Goal: Information Seeking & Learning: Learn about a topic

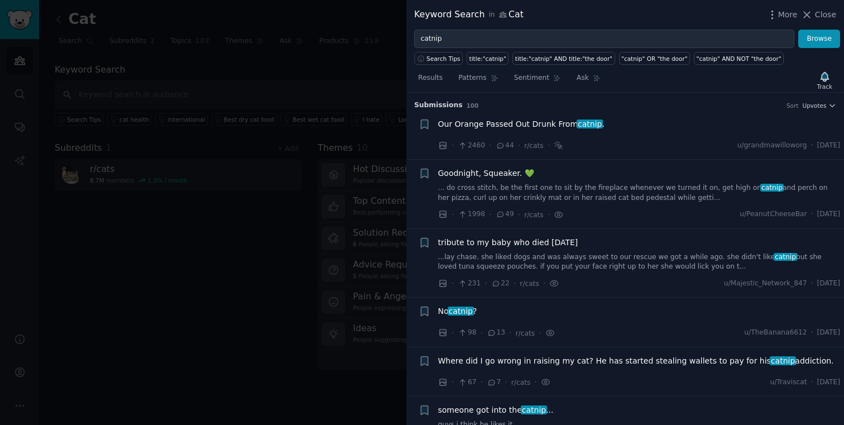
scroll to position [501, 0]
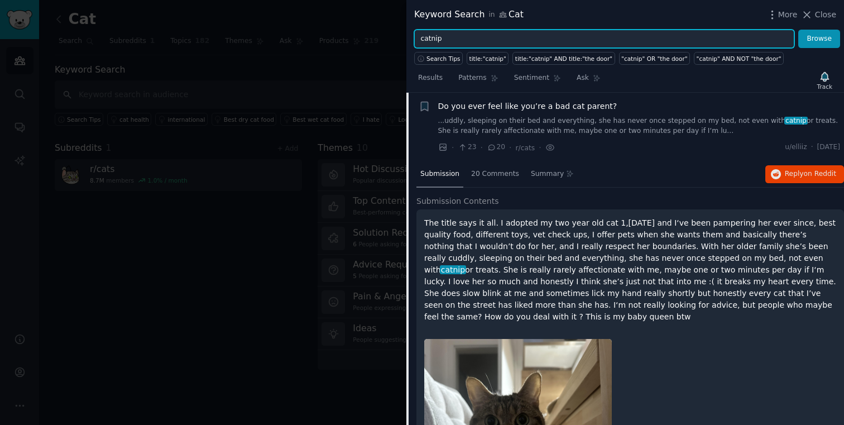
click at [507, 46] on input "catnip" at bounding box center [604, 39] width 380 height 19
type input "i"
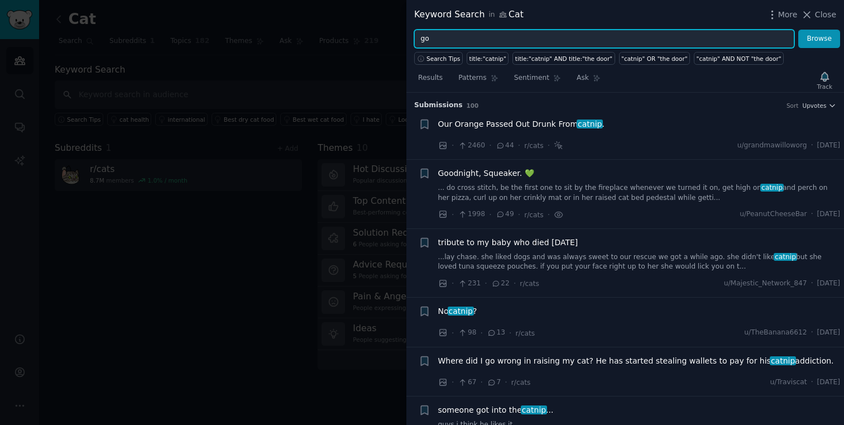
type input "g"
type input "[MEDICAL_DATA]"
click at [798, 30] on button "Browse" at bounding box center [819, 39] width 42 height 19
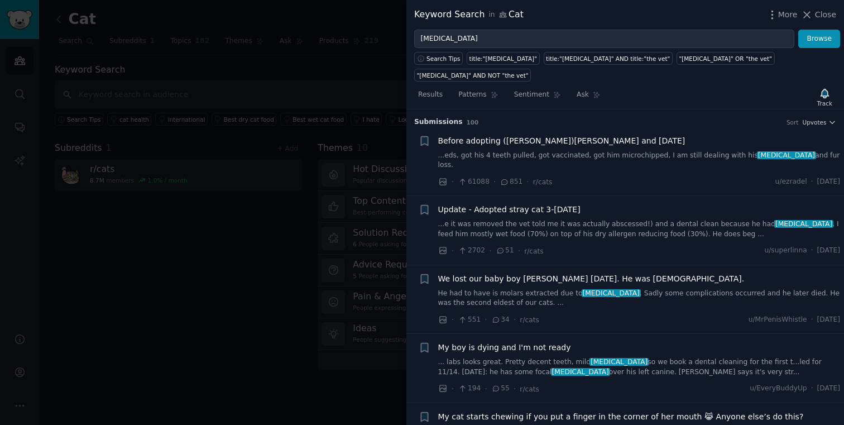
click at [604, 151] on link "...eds, got his 4 teeth pulled, got vaccinated, got him microchipped, I am stil…" at bounding box center [639, 161] width 402 height 20
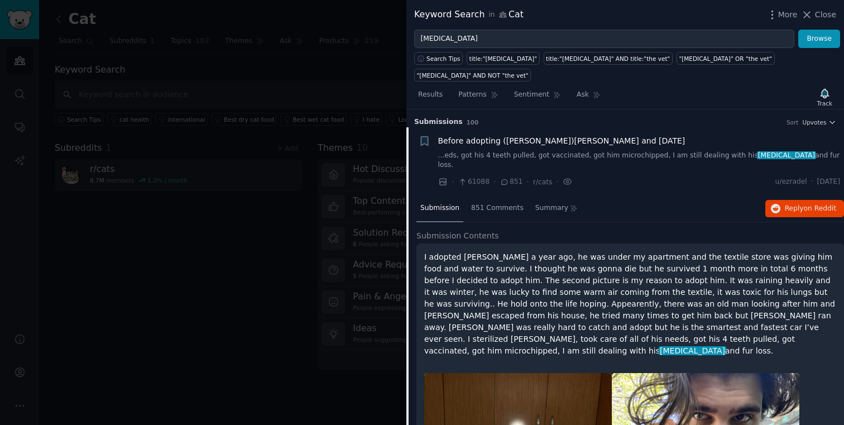
scroll to position [17, 0]
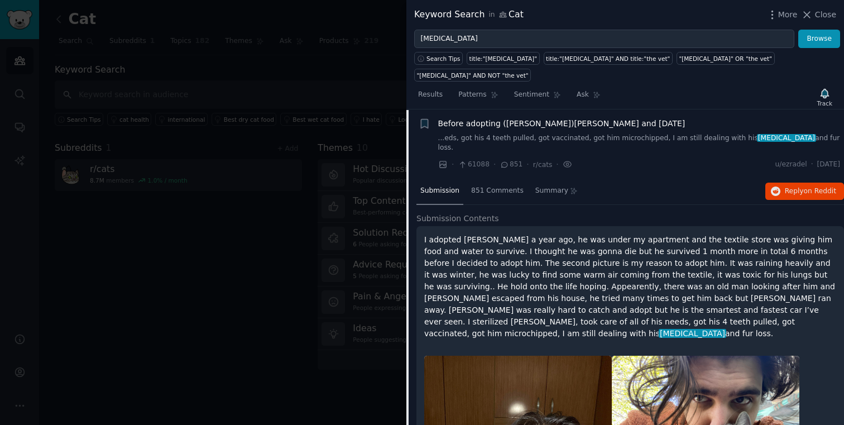
click at [810, 178] on div "Submission 851 Comments Summary Reply on Reddit" at bounding box center [630, 191] width 428 height 27
click at [808, 187] on span "on Reddit" at bounding box center [820, 191] width 32 height 8
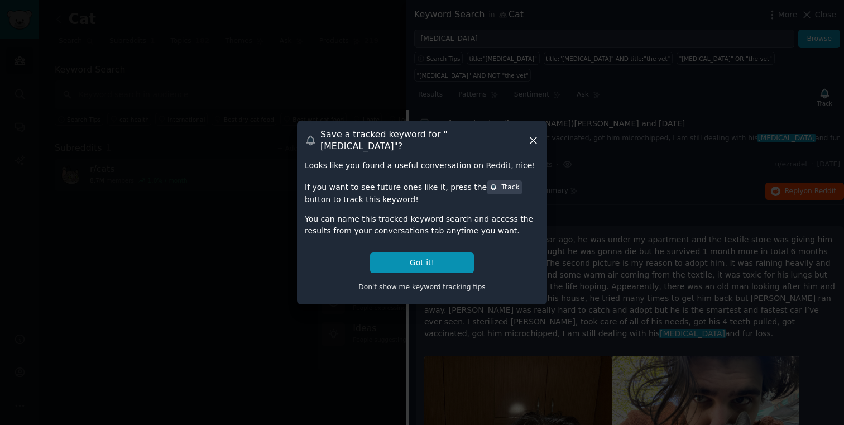
click at [539, 137] on div "Save a tracked keyword for " [MEDICAL_DATA] "? Looks like you found a useful co…" at bounding box center [422, 212] width 250 height 183
click at [535, 137] on icon at bounding box center [533, 141] width 12 height 12
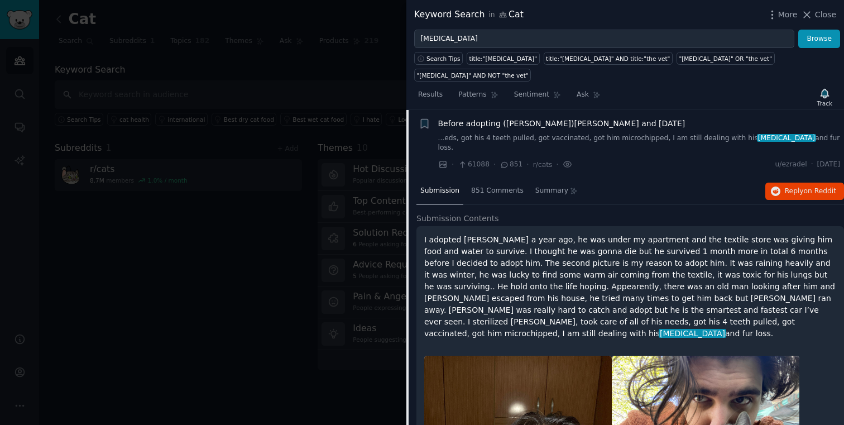
click at [530, 118] on span "Before adopting ([PERSON_NAME])[PERSON_NAME] and [DATE]" at bounding box center [561, 124] width 247 height 12
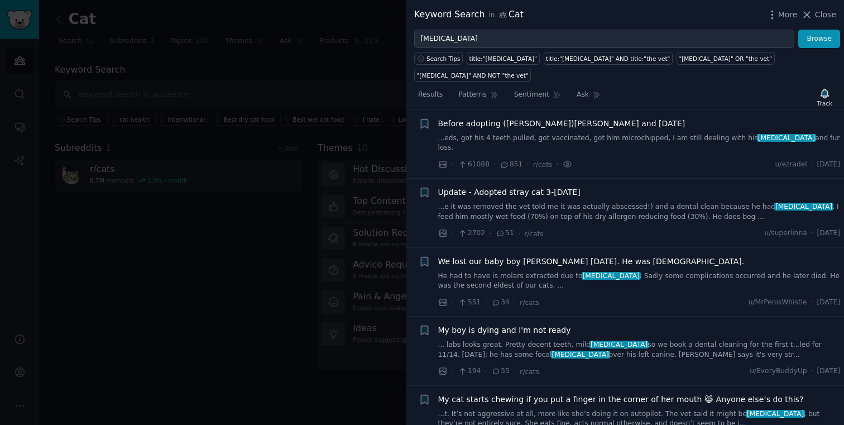
click at [537, 186] on span "Update - Adopted stray cat 3-[DATE]" at bounding box center [509, 192] width 142 height 12
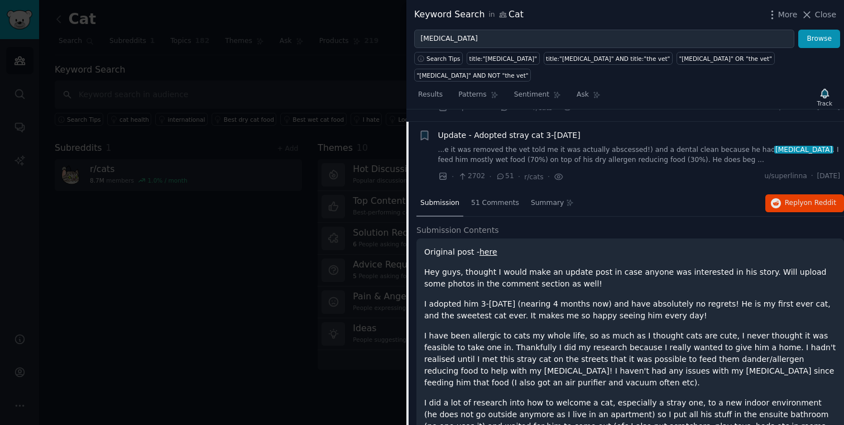
scroll to position [76, 0]
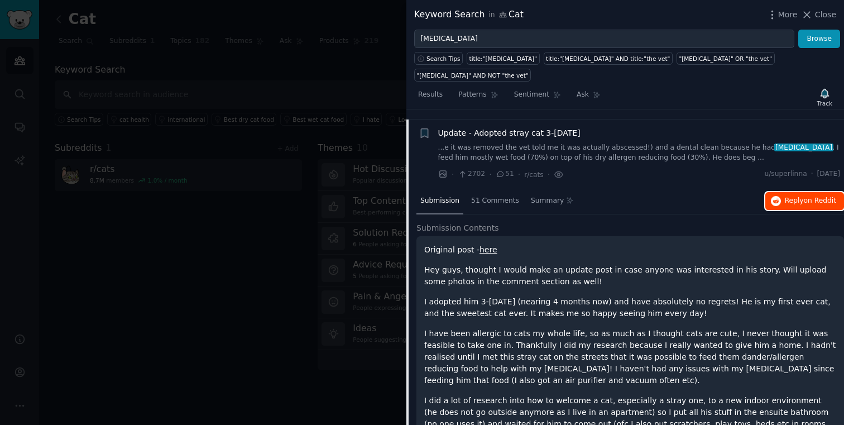
click at [780, 192] on button "Reply on Reddit" at bounding box center [804, 201] width 79 height 18
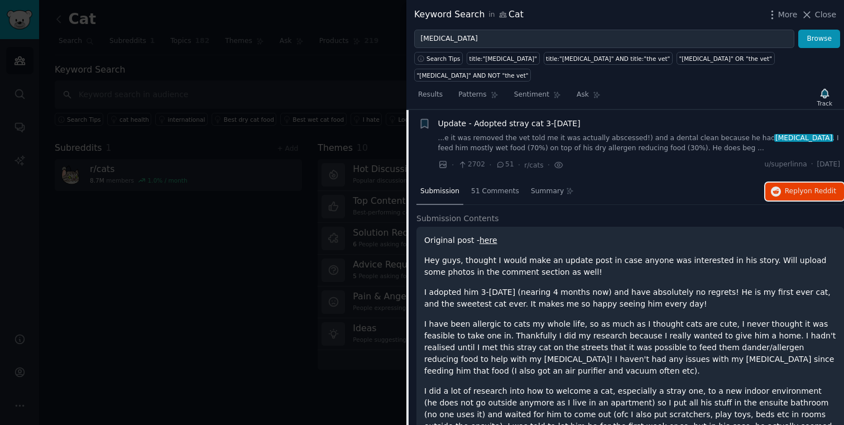
scroll to position [39, 0]
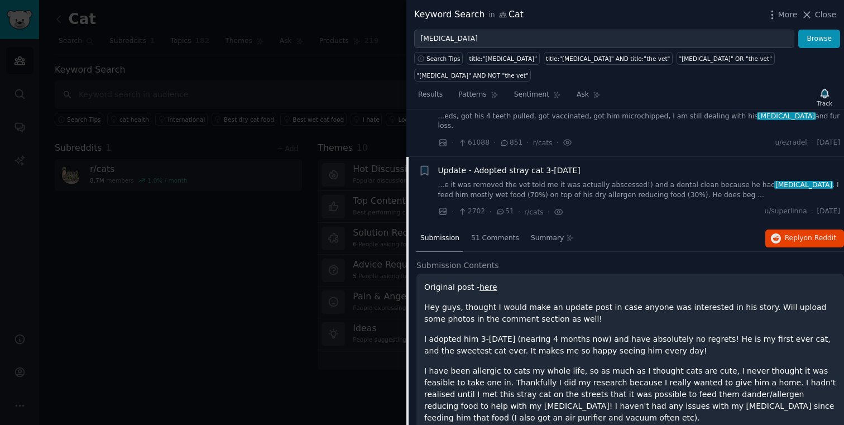
click at [500, 165] on div "Update - Adopted stray cat 3-[DATE] ...e it was removed the vet told me it was …" at bounding box center [639, 182] width 402 height 35
click at [498, 165] on span "Update - Adopted stray cat 3-[DATE]" at bounding box center [509, 171] width 142 height 12
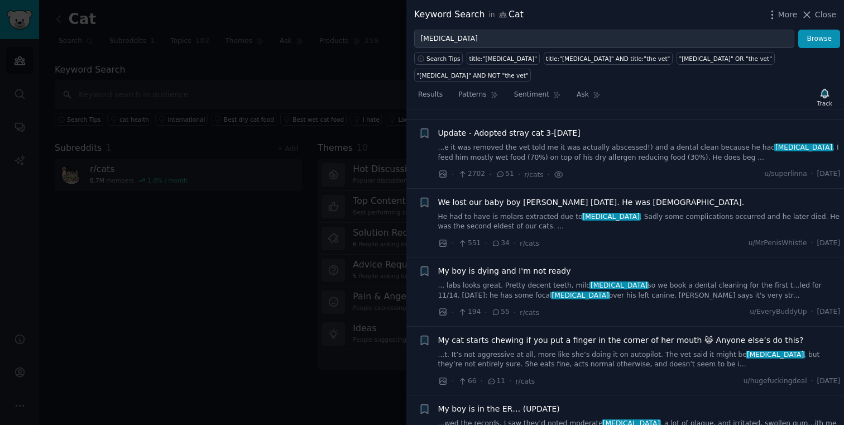
scroll to position [76, 0]
click at [499, 196] on div "We lost our baby boy [PERSON_NAME] [DATE]. He was [DEMOGRAPHIC_DATA]. He had to…" at bounding box center [639, 213] width 402 height 35
click at [512, 196] on span "We lost our baby boy [PERSON_NAME] [DATE]. He was [DEMOGRAPHIC_DATA]." at bounding box center [591, 202] width 306 height 12
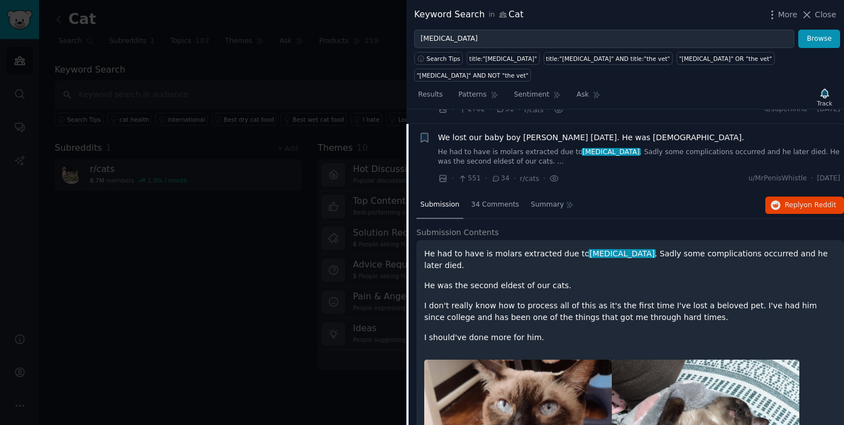
scroll to position [146, 0]
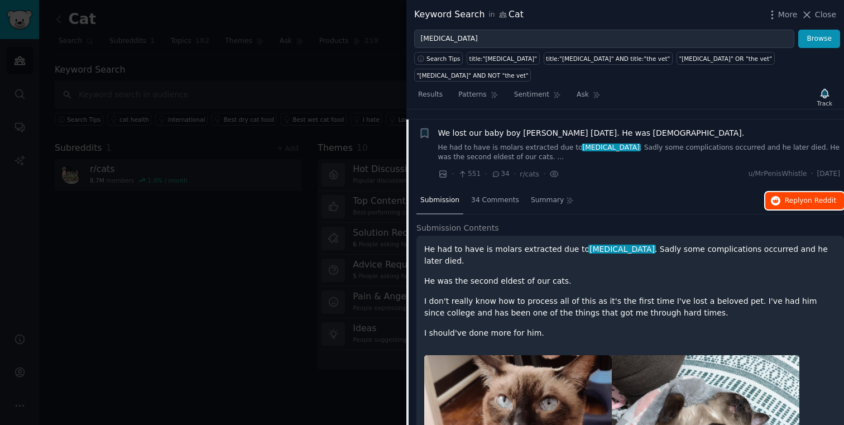
click at [800, 192] on button "Reply on Reddit" at bounding box center [804, 201] width 79 height 18
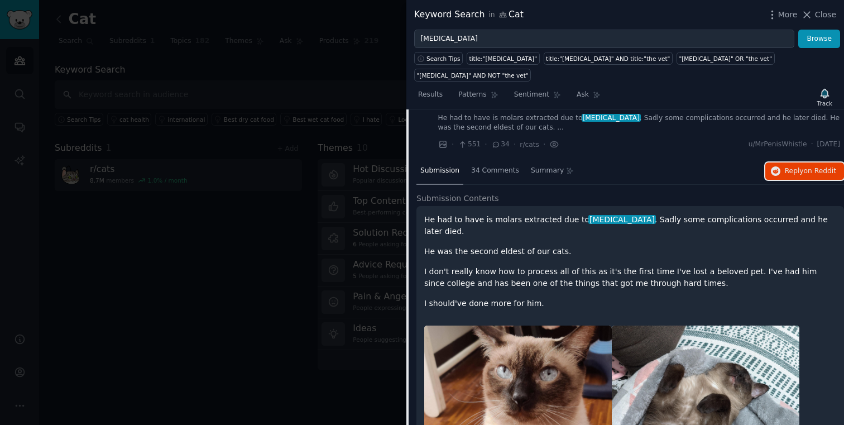
scroll to position [185, 0]
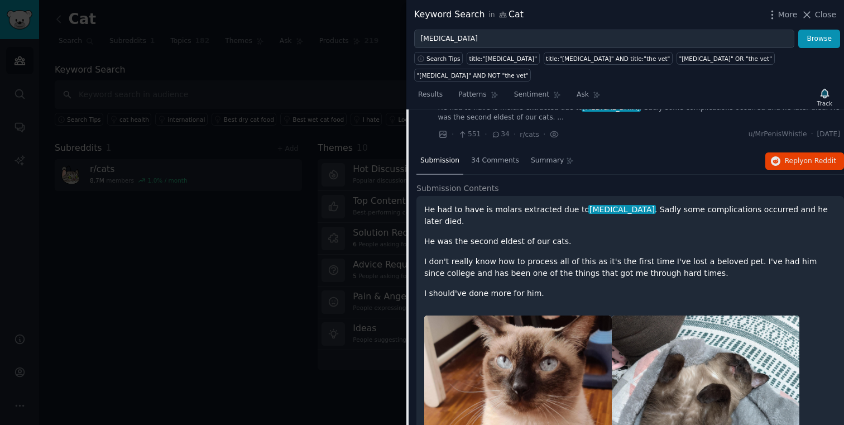
click at [563, 204] on p "He had to have is molars extracted due to [MEDICAL_DATA] . Sadly some complicat…" at bounding box center [630, 215] width 412 height 23
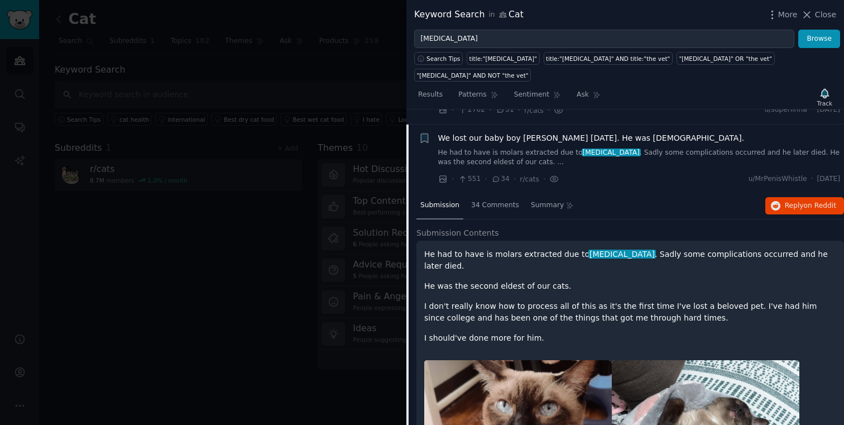
scroll to position [140, 0]
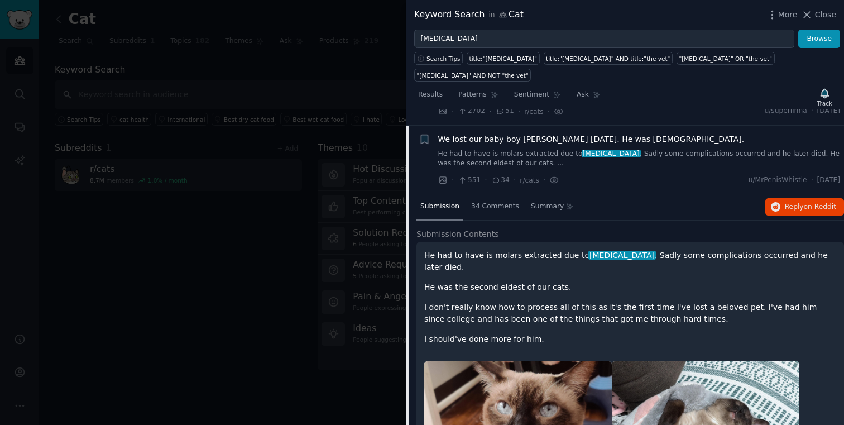
click at [536, 133] on span "We lost our baby boy [PERSON_NAME] [DATE]. He was [DEMOGRAPHIC_DATA]." at bounding box center [591, 139] width 306 height 12
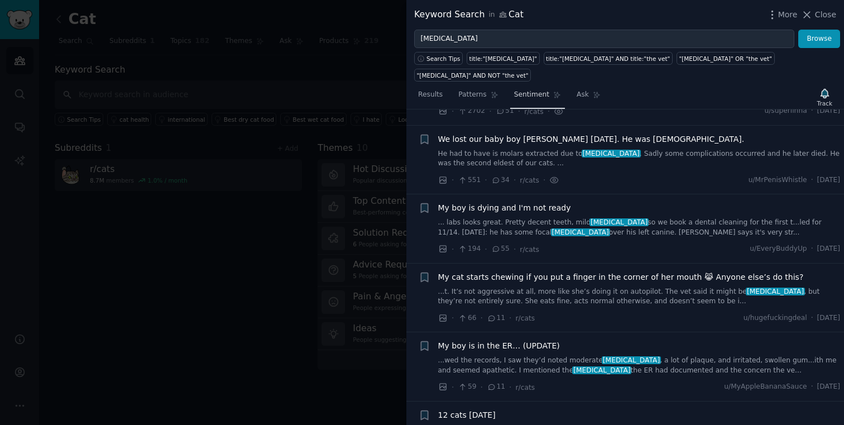
scroll to position [146, 0]
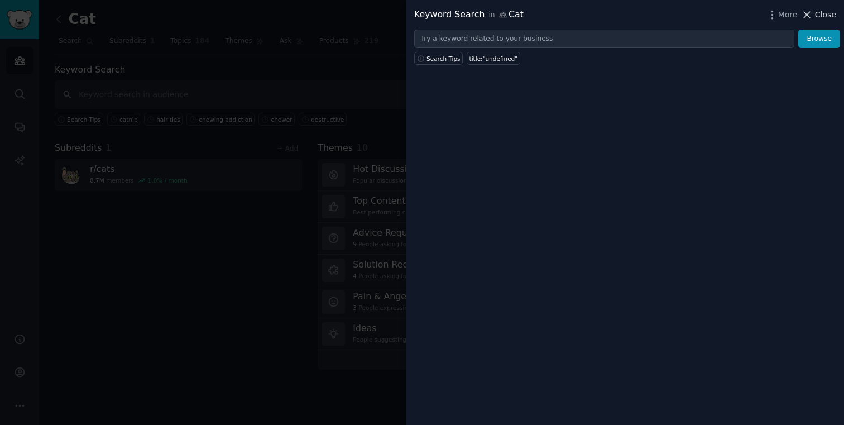
click at [823, 9] on span "Close" at bounding box center [825, 15] width 21 height 12
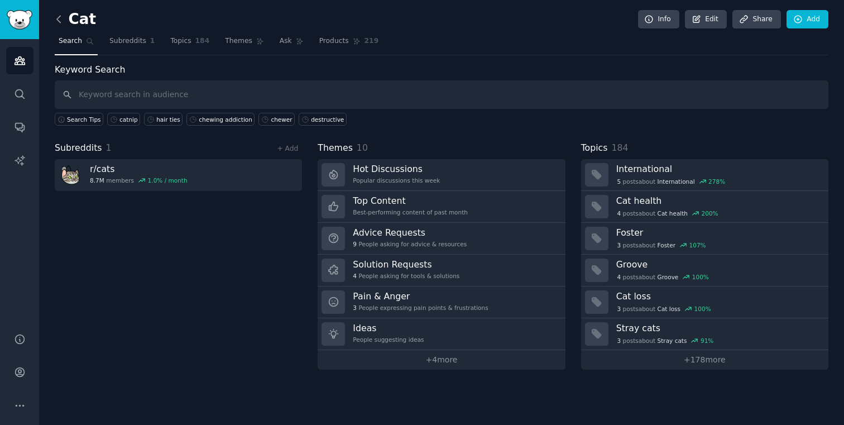
click at [60, 20] on icon at bounding box center [59, 19] width 12 height 12
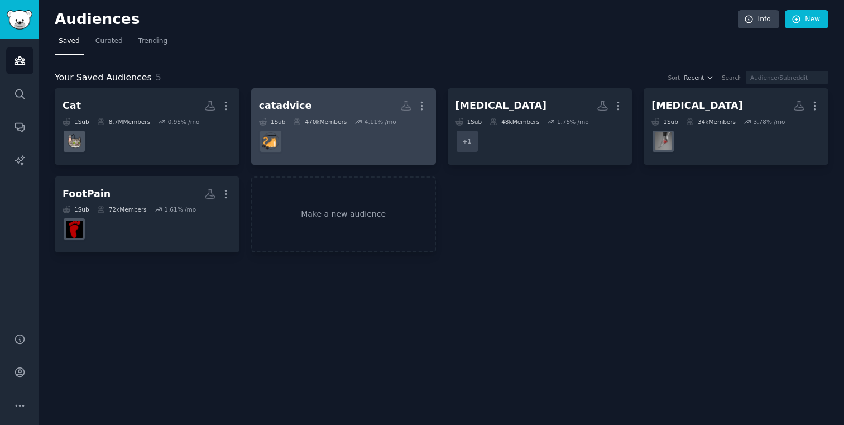
click at [273, 91] on link "catadvice More 1 Sub 470k Members 4.11 % /mo" at bounding box center [343, 126] width 185 height 76
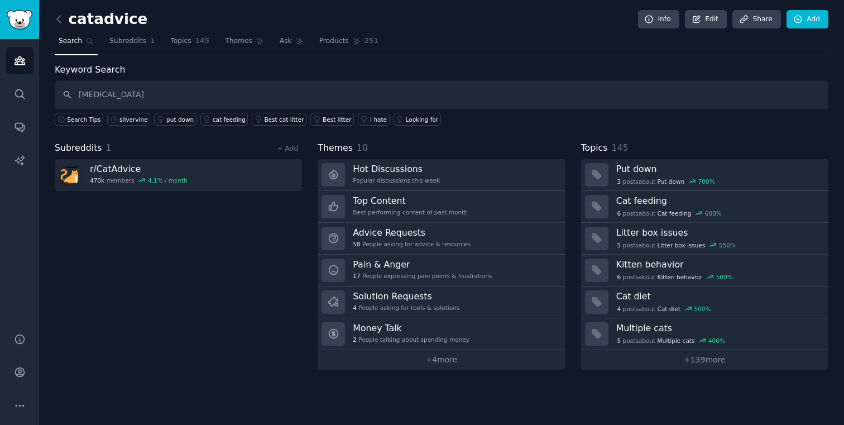
type input "[MEDICAL_DATA]"
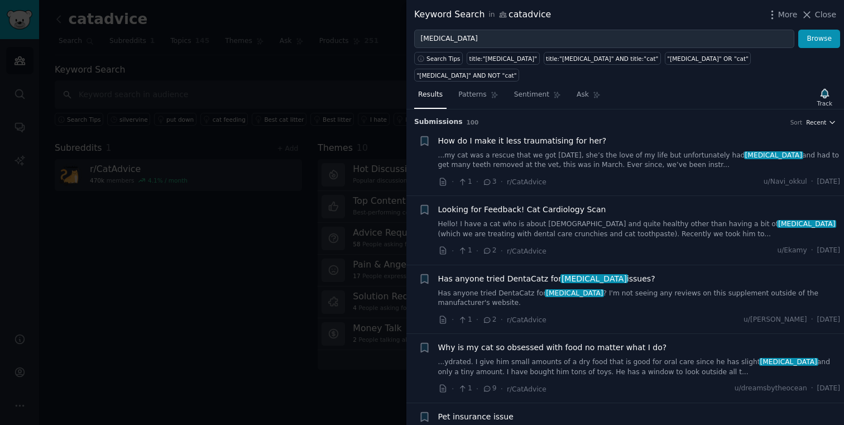
click at [820, 118] on span "Recent" at bounding box center [816, 122] width 20 height 8
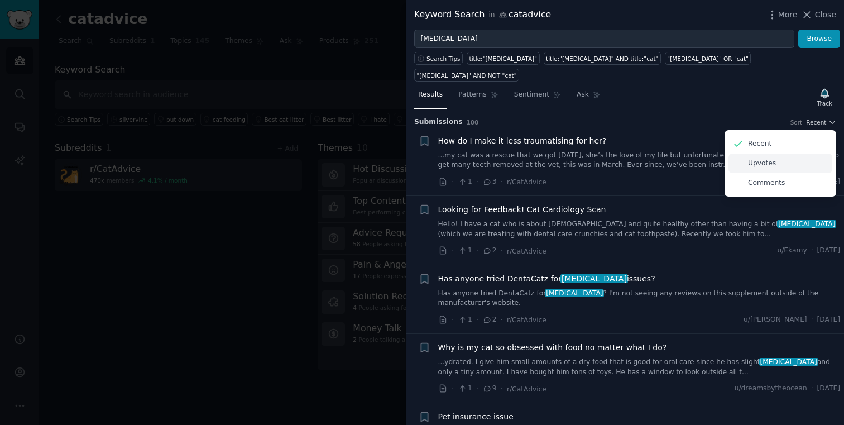
click at [782, 153] on div "Upvotes" at bounding box center [780, 163] width 104 height 20
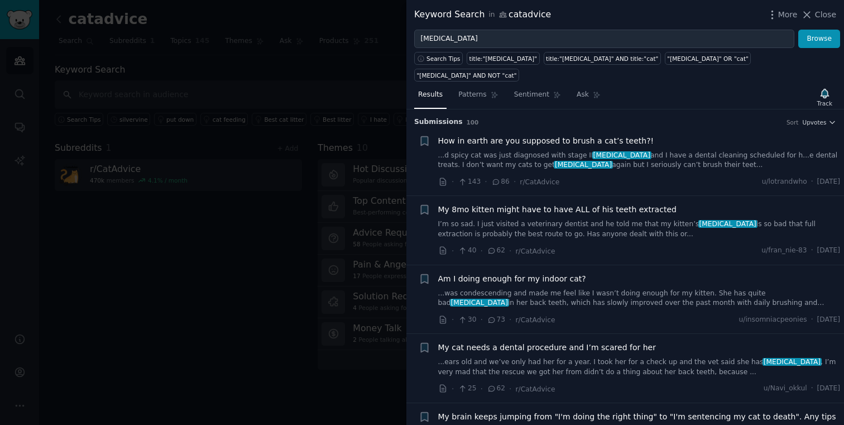
click at [819, 127] on li "+ How in earth are you supposed to brush a cat’s teeth?! ...d spicy cat was jus…" at bounding box center [625, 161] width 438 height 69
click at [815, 118] on span "Upvotes" at bounding box center [814, 122] width 24 height 8
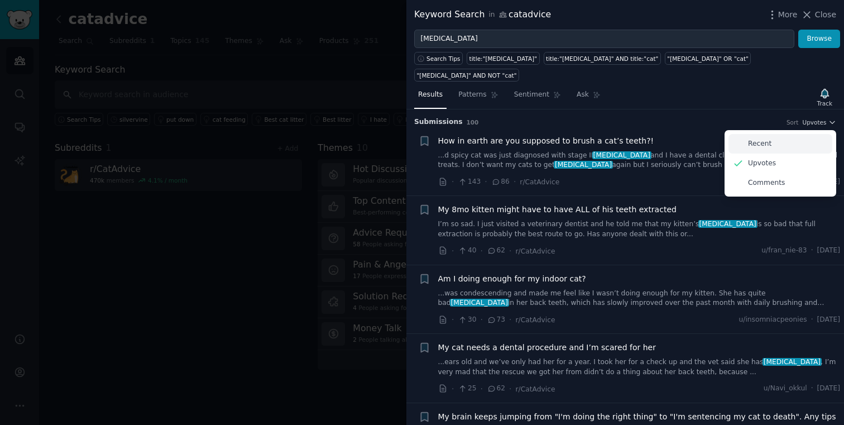
click at [801, 134] on div "Recent" at bounding box center [780, 144] width 104 height 20
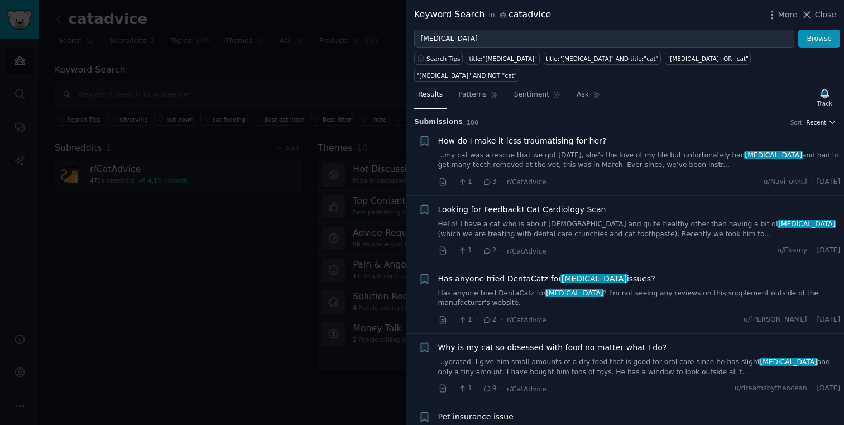
click at [814, 118] on span "Recent" at bounding box center [816, 122] width 20 height 8
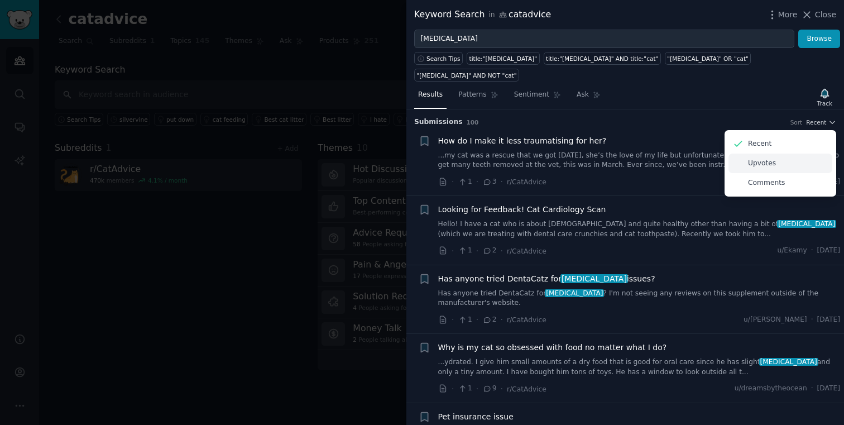
click at [788, 153] on div "Upvotes" at bounding box center [780, 163] width 104 height 20
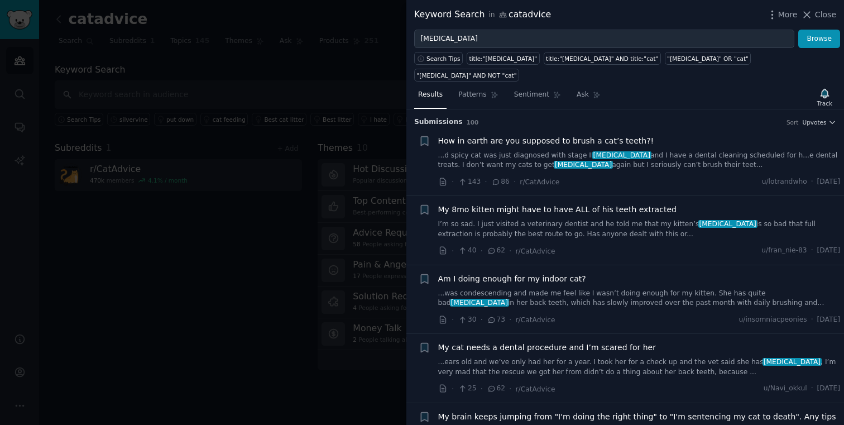
click at [565, 135] on span "How in earth are you supposed to brush a cat’s teeth?!" at bounding box center [546, 141] width 216 height 12
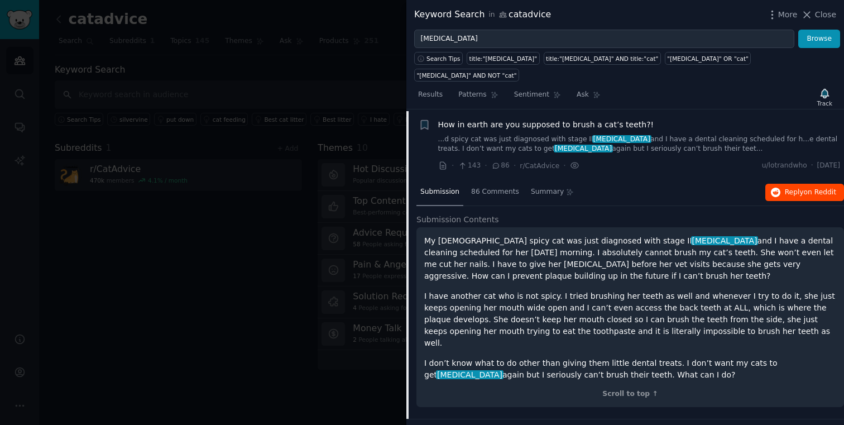
scroll to position [17, 0]
click at [809, 187] on span "on Reddit" at bounding box center [820, 191] width 32 height 8
click at [797, 186] on span "Reply on Reddit" at bounding box center [810, 191] width 51 height 10
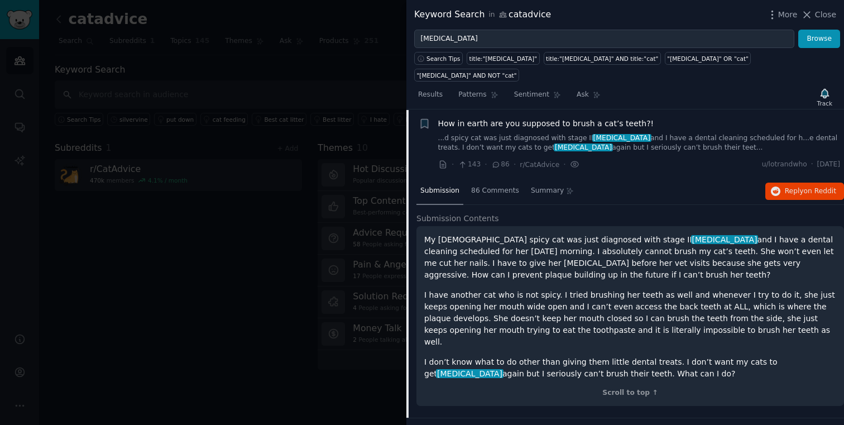
click at [528, 118] on span "How in earth are you supposed to brush a cat’s teeth?!" at bounding box center [546, 124] width 216 height 12
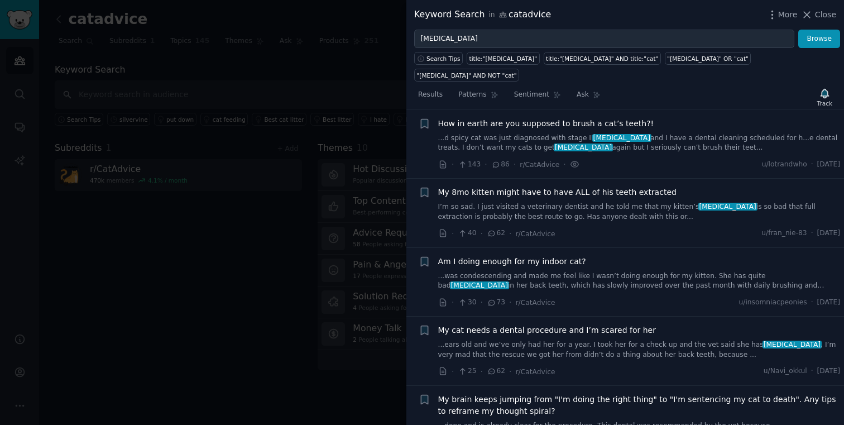
click at [541, 186] on div "My 8mo kitten might have to have ALL of his teeth extracted I’m so sad. I just …" at bounding box center [639, 203] width 402 height 35
click at [567, 186] on span "My 8mo kitten might have to have ALL of his teeth extracted" at bounding box center [557, 192] width 238 height 12
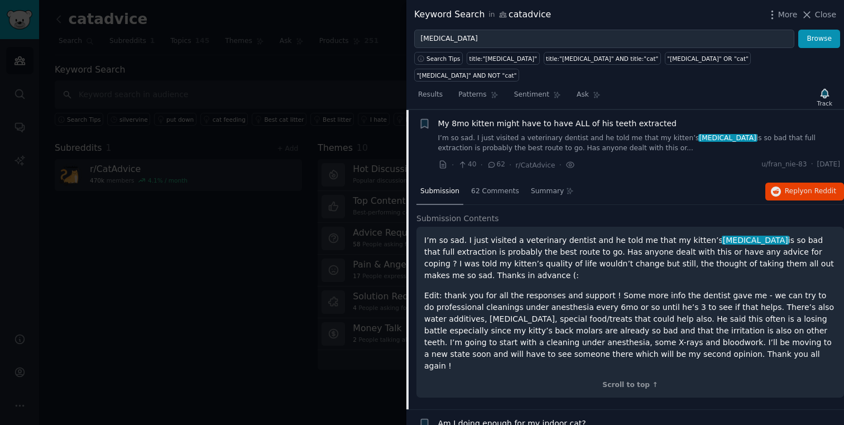
scroll to position [87, 0]
click at [793, 184] on div "Submission 62 Comments Summary Reply on Reddit" at bounding box center [630, 191] width 428 height 27
click at [771, 186] on icon "button" at bounding box center [776, 191] width 10 height 10
click at [514, 109] on li "+ My 8mo kitten might have to have ALL of his teeth extracted I’m so sad. I jus…" at bounding box center [625, 143] width 438 height 69
click at [529, 117] on div "My 8mo kitten might have to have ALL of his teeth extracted I’m so sad. I just …" at bounding box center [639, 134] width 402 height 35
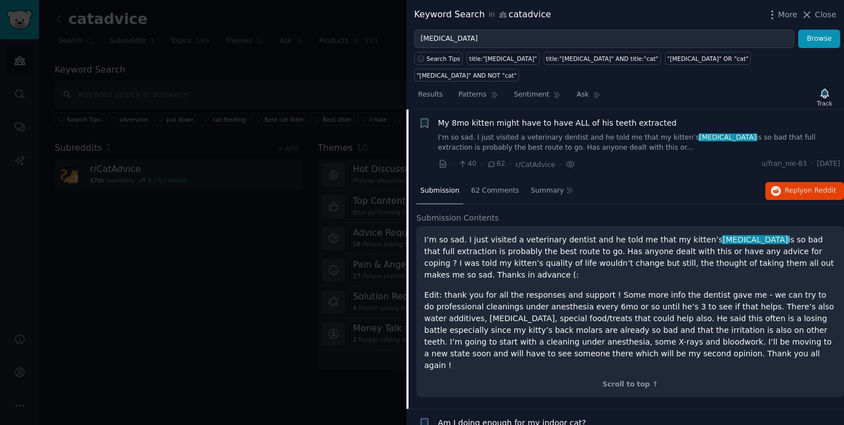
click at [516, 117] on span "My 8mo kitten might have to have ALL of his teeth extracted" at bounding box center [557, 123] width 238 height 12
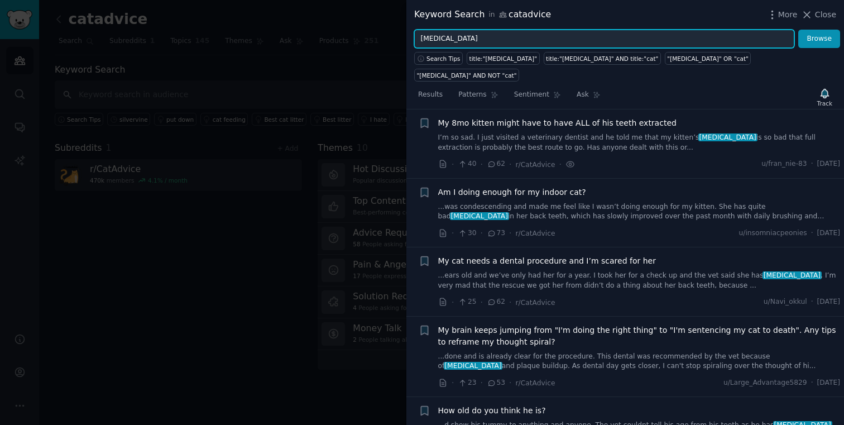
click at [511, 39] on input "[MEDICAL_DATA]" at bounding box center [604, 39] width 380 height 19
type input "brush teeth"
click at [798, 30] on button "Browse" at bounding box center [819, 39] width 42 height 19
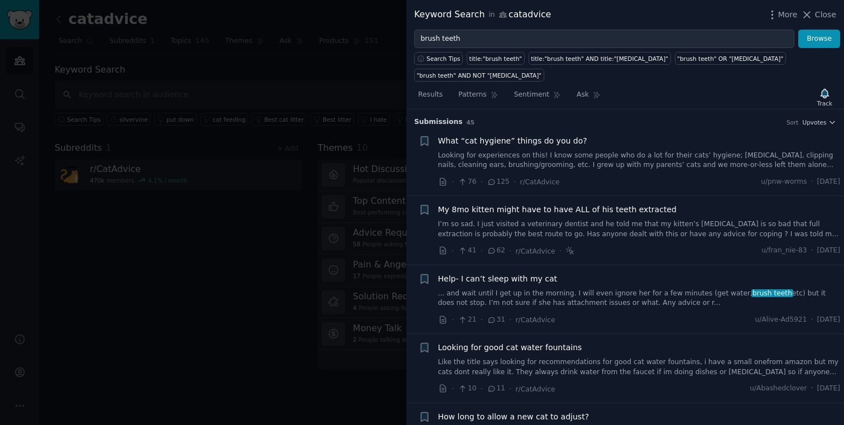
click at [516, 145] on span "What “cat hygiene” things do you do?" at bounding box center [512, 141] width 149 height 12
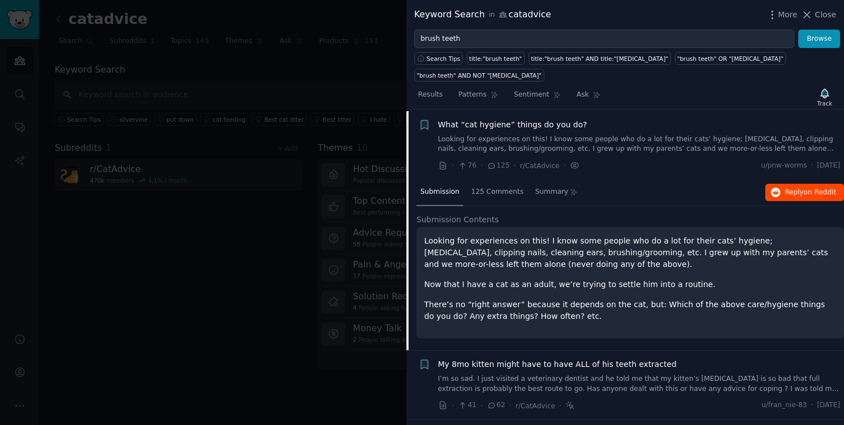
scroll to position [17, 0]
click at [816, 188] on span "on Reddit" at bounding box center [820, 191] width 32 height 8
